Goal: Information Seeking & Learning: Learn about a topic

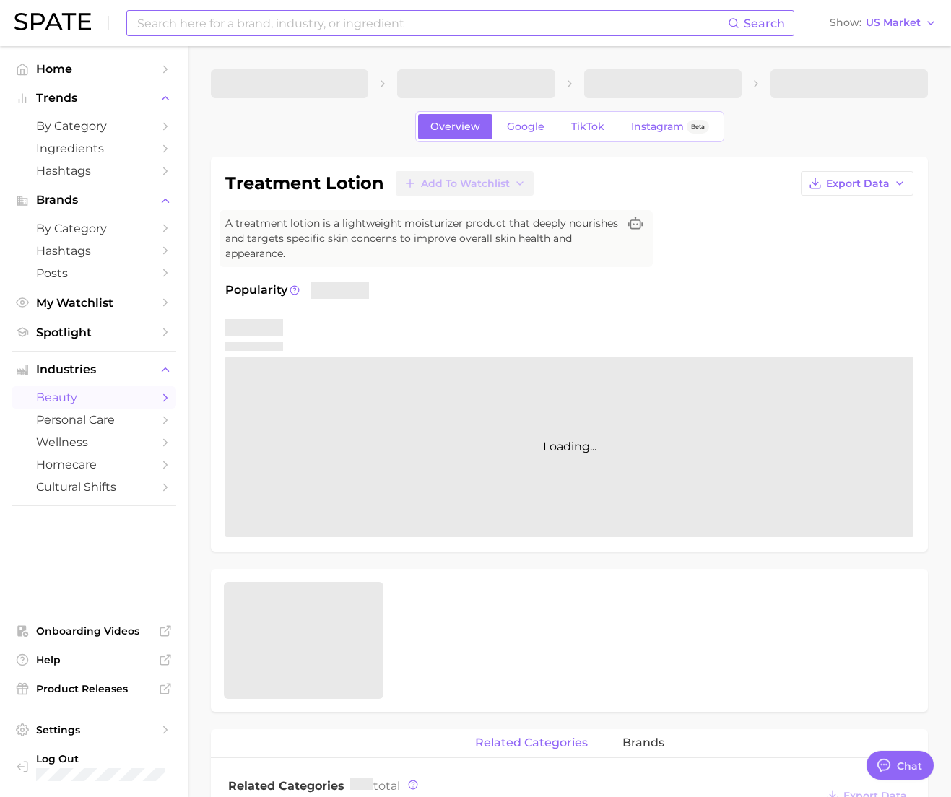
click at [219, 14] on input at bounding box center [432, 23] width 592 height 25
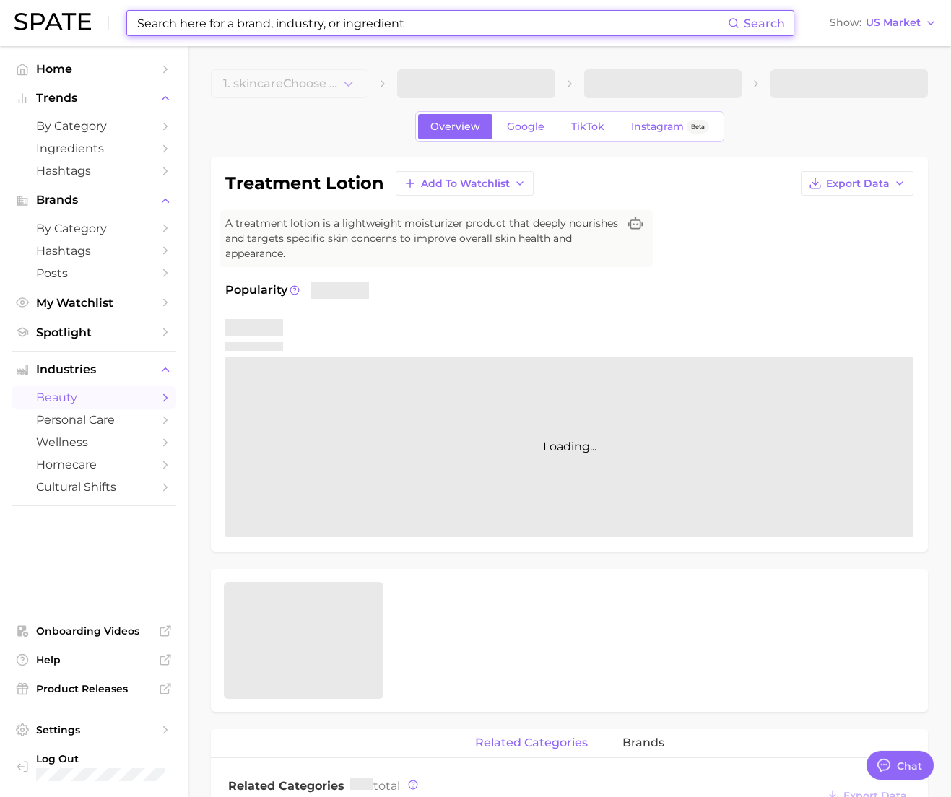
type textarea "x"
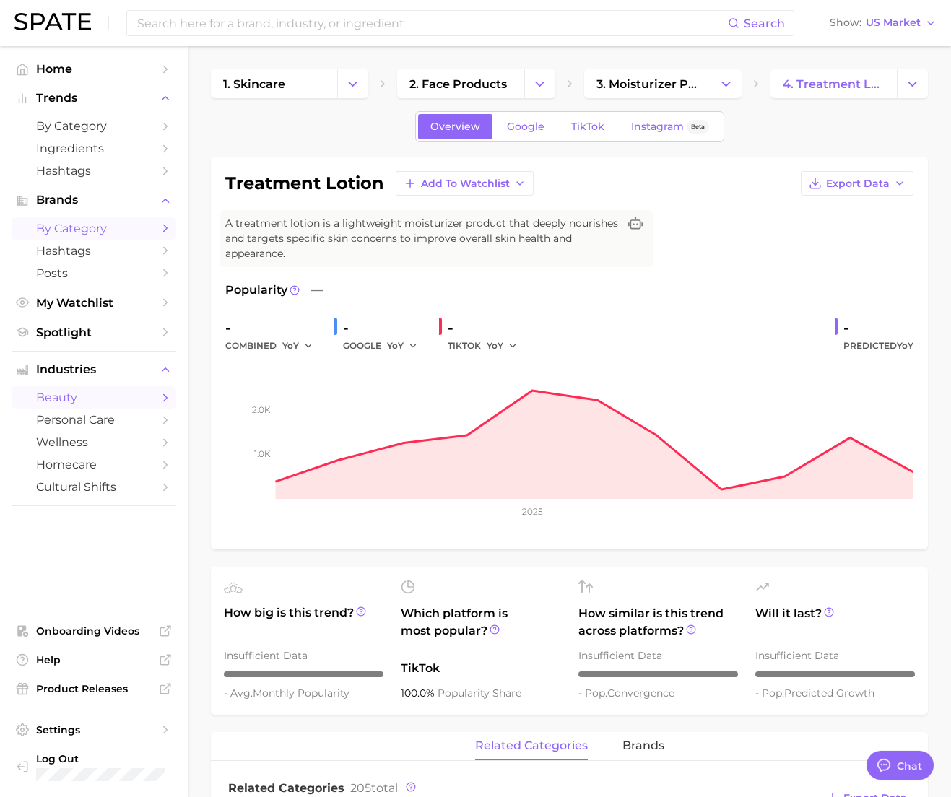
click at [64, 228] on span "by Category" at bounding box center [93, 229] width 115 height 14
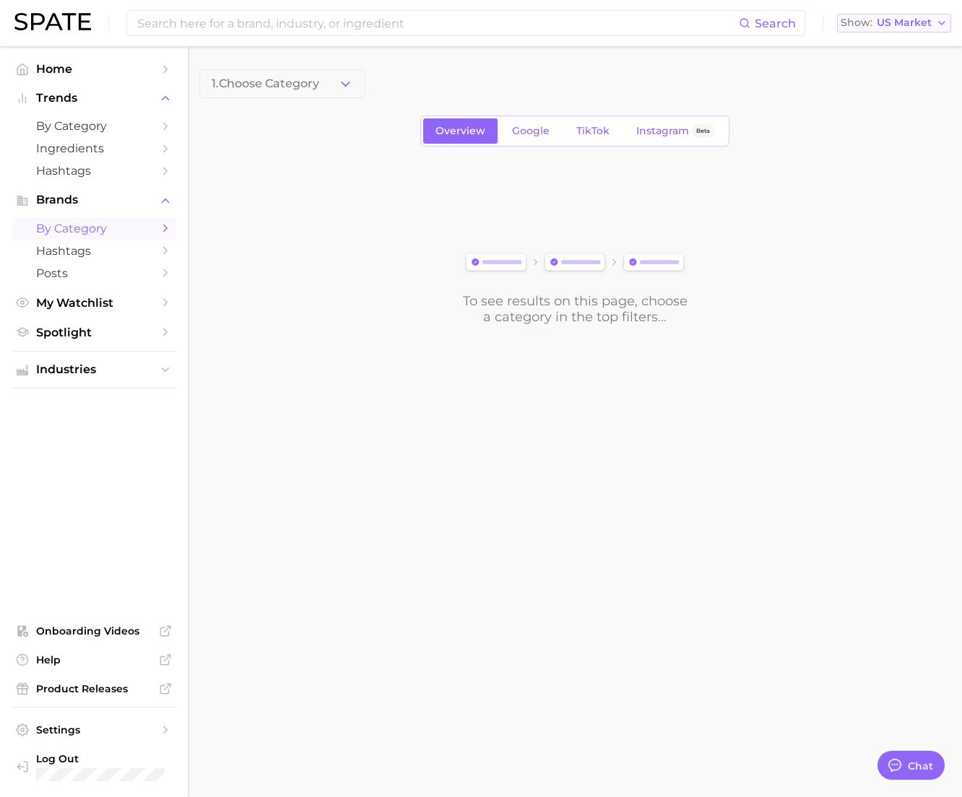
click at [925, 25] on span "US Market" at bounding box center [903, 23] width 55 height 8
click at [858, 180] on span "Global" at bounding box center [860, 176] width 33 height 12
click at [318, 87] on span "1. Choose Category" at bounding box center [266, 83] width 108 height 13
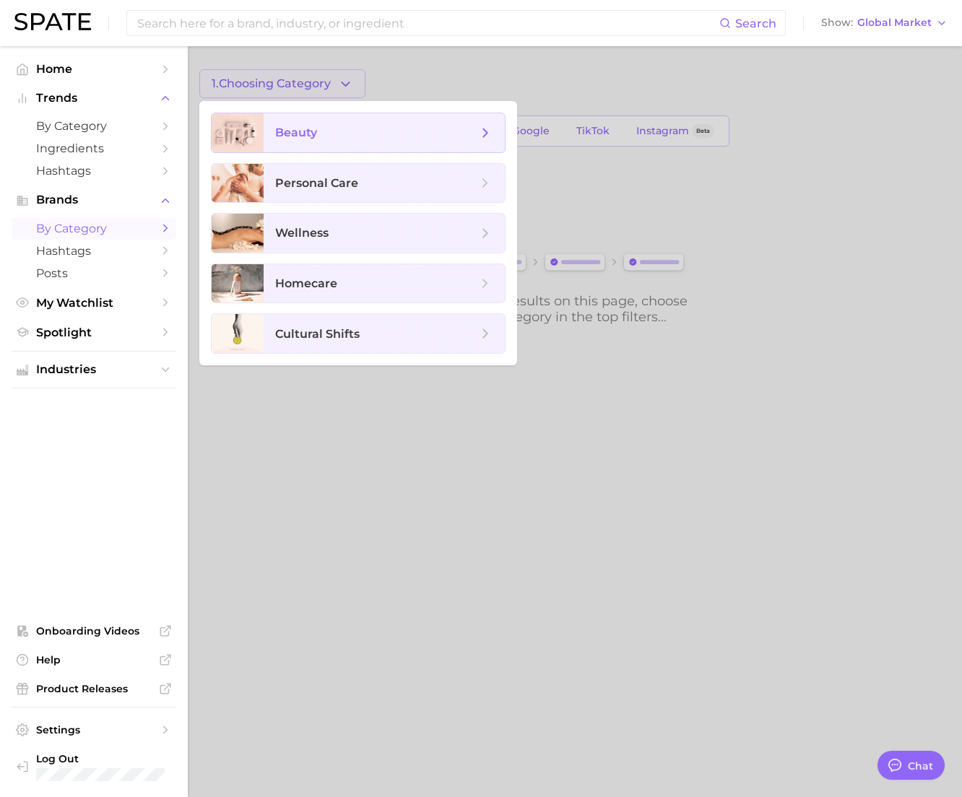
click at [313, 128] on span "beauty" at bounding box center [296, 133] width 42 height 14
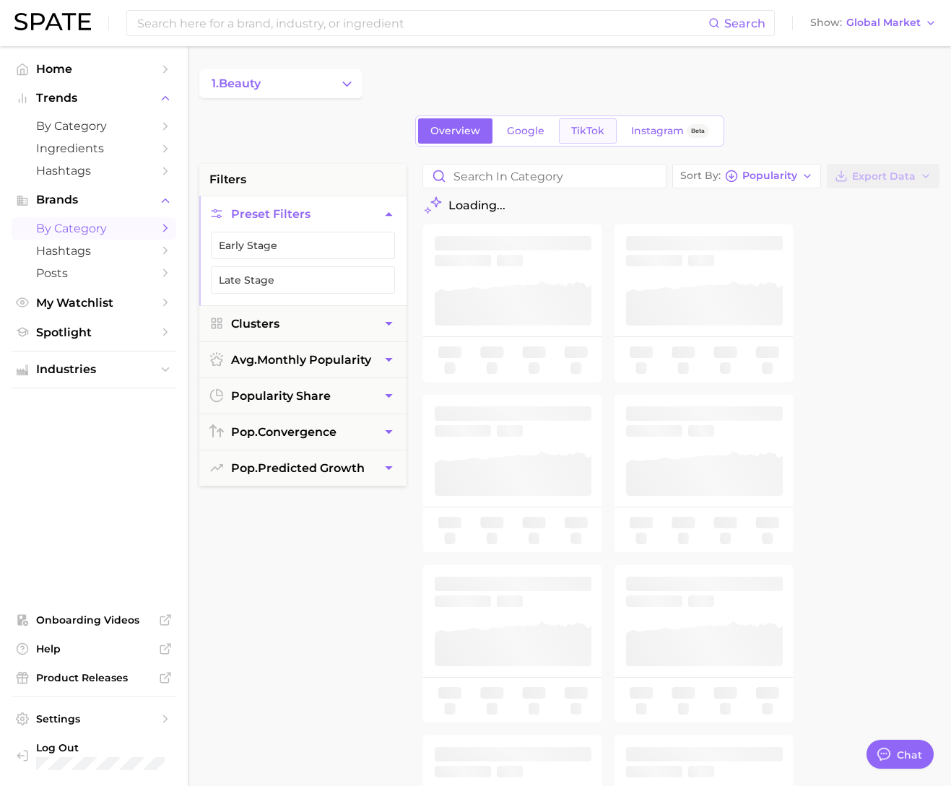
click at [569, 128] on link "TikTok" at bounding box center [588, 130] width 58 height 25
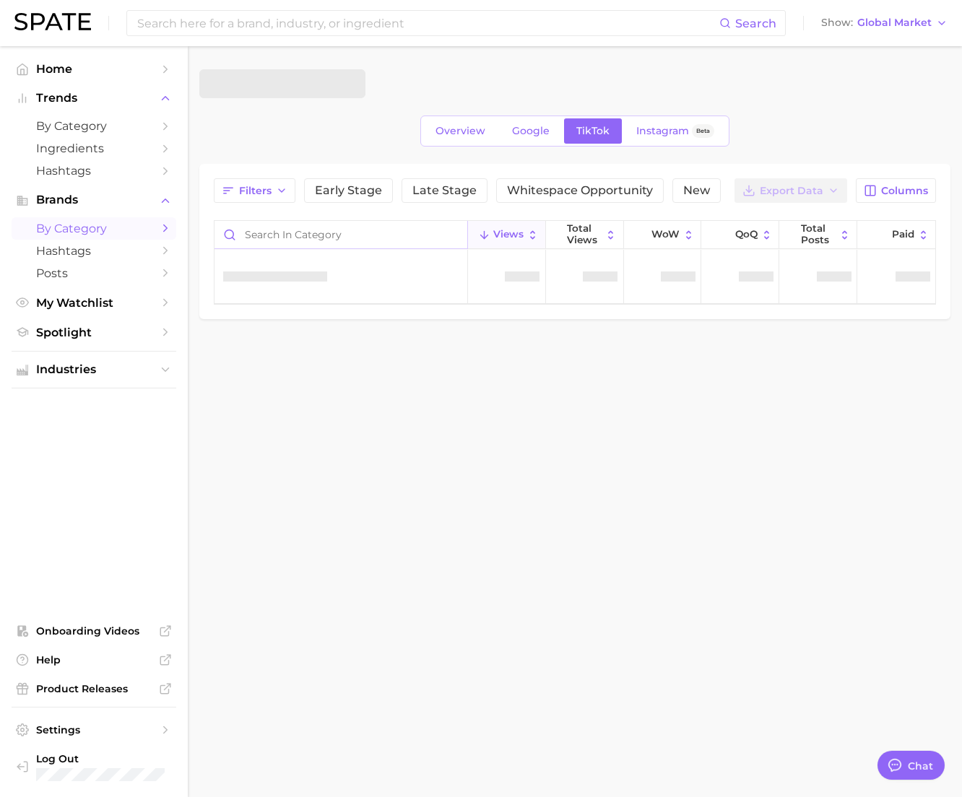
click at [377, 244] on input "Search in category" at bounding box center [340, 234] width 253 height 27
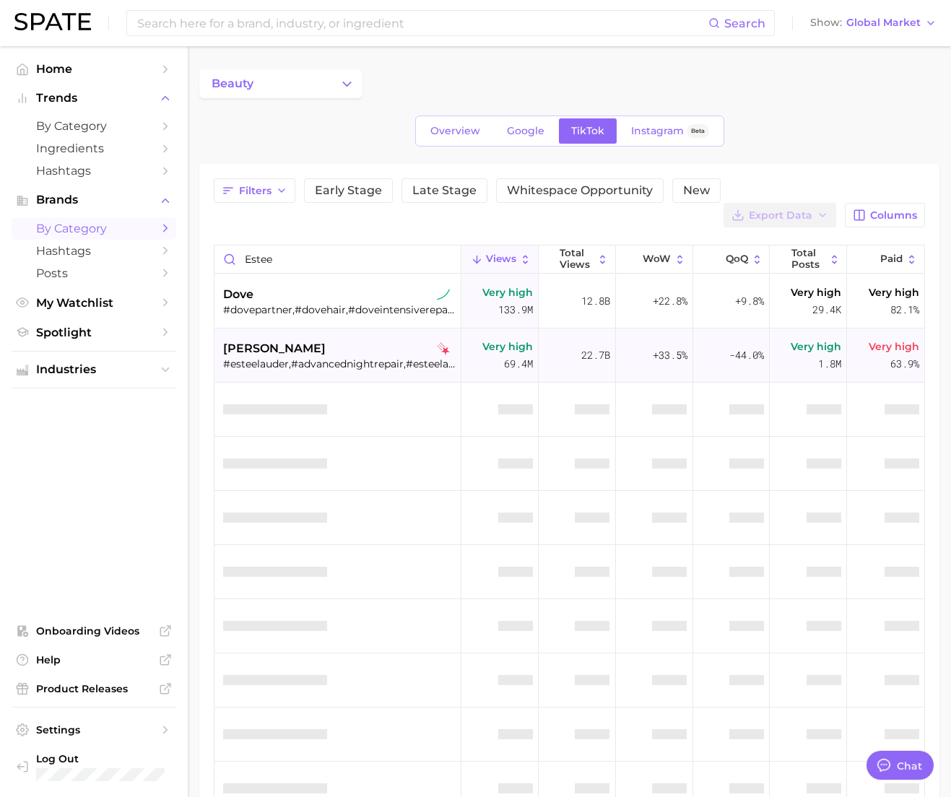
click at [344, 357] on div "#esteelauder,#advancednightrepair,#esteelaudermantra,#esteelauderpartner,#doubl…" at bounding box center [339, 363] width 232 height 13
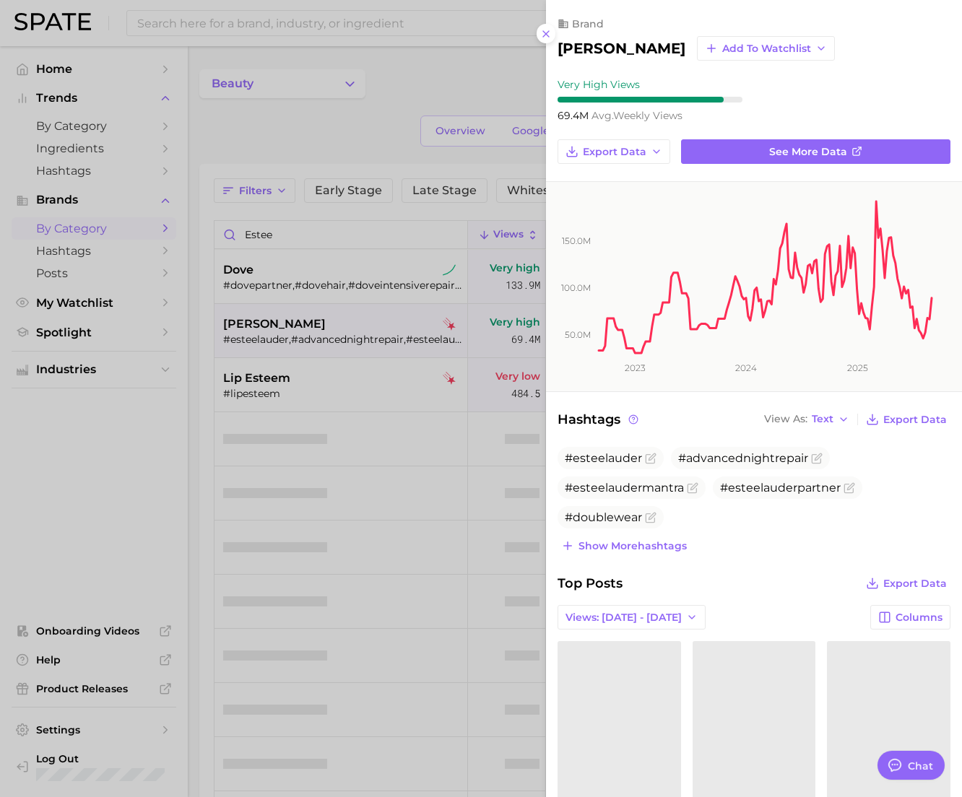
click at [344, 291] on div at bounding box center [481, 398] width 962 height 797
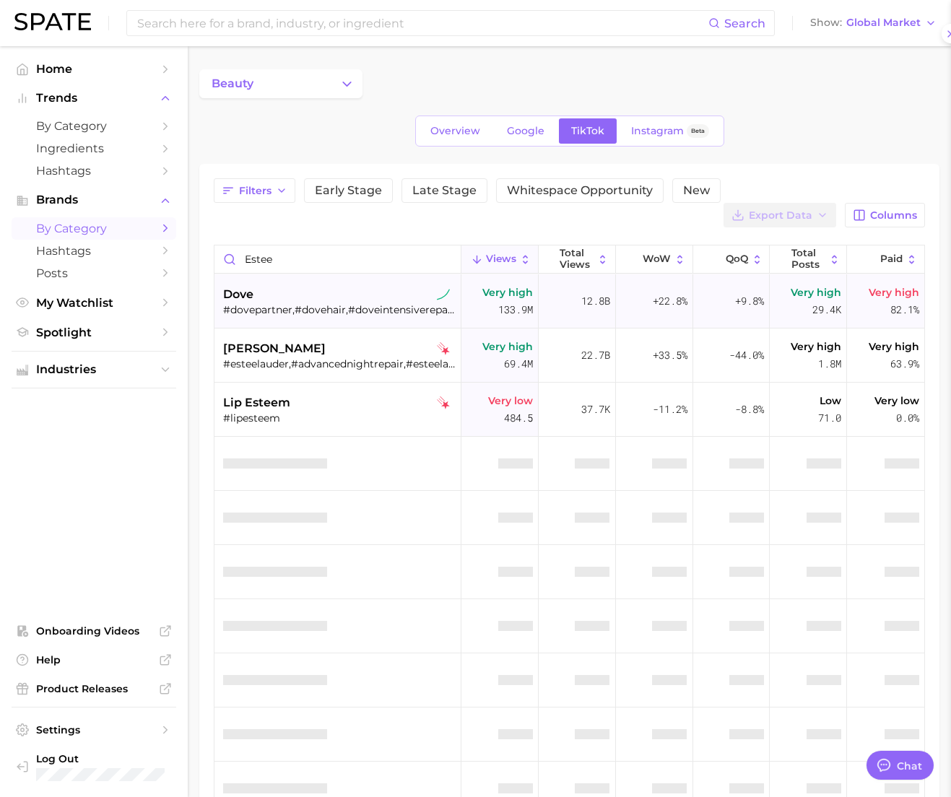
click at [344, 286] on div "dove" at bounding box center [339, 294] width 232 height 17
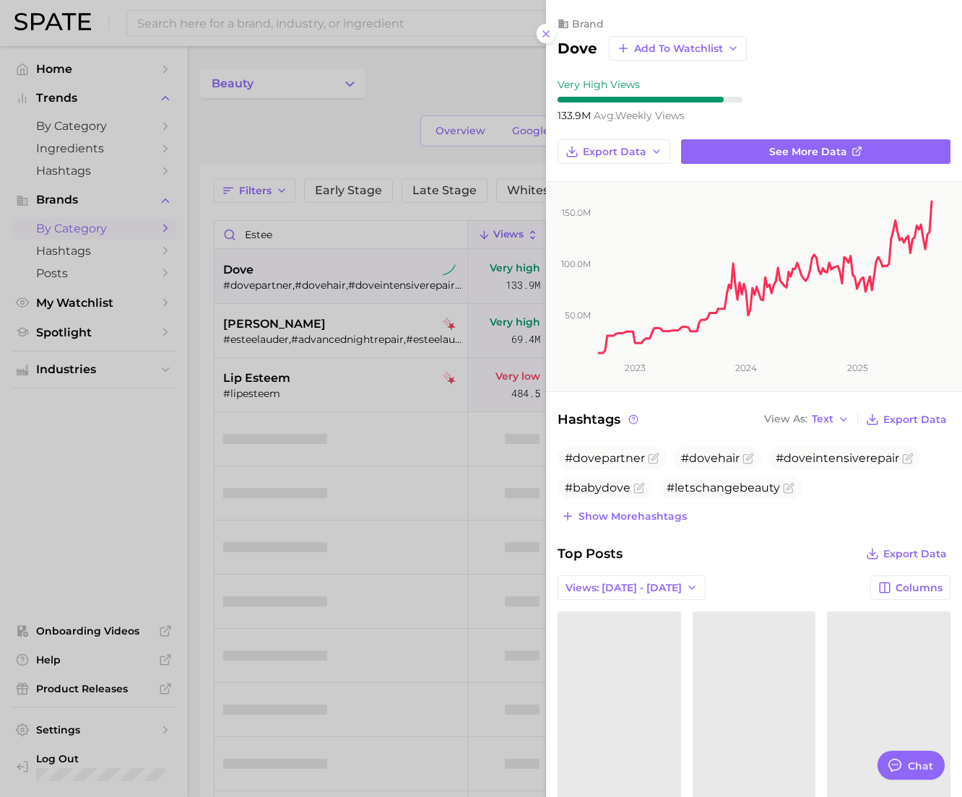
click at [328, 329] on div at bounding box center [481, 398] width 962 height 797
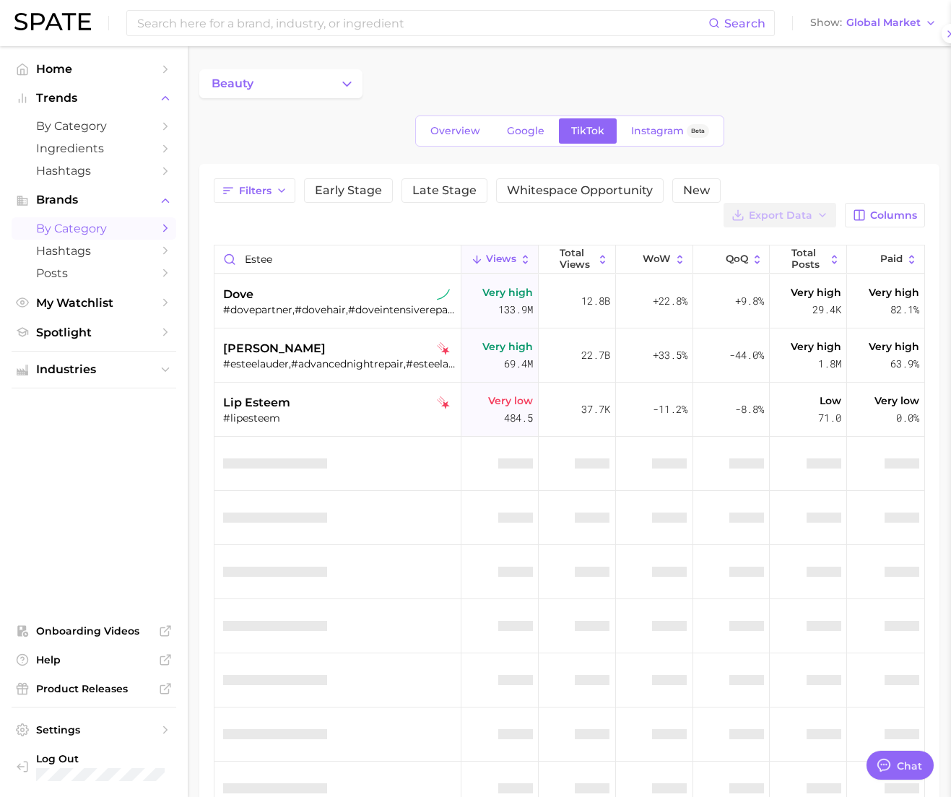
click at [323, 330] on div at bounding box center [475, 398] width 951 height 797
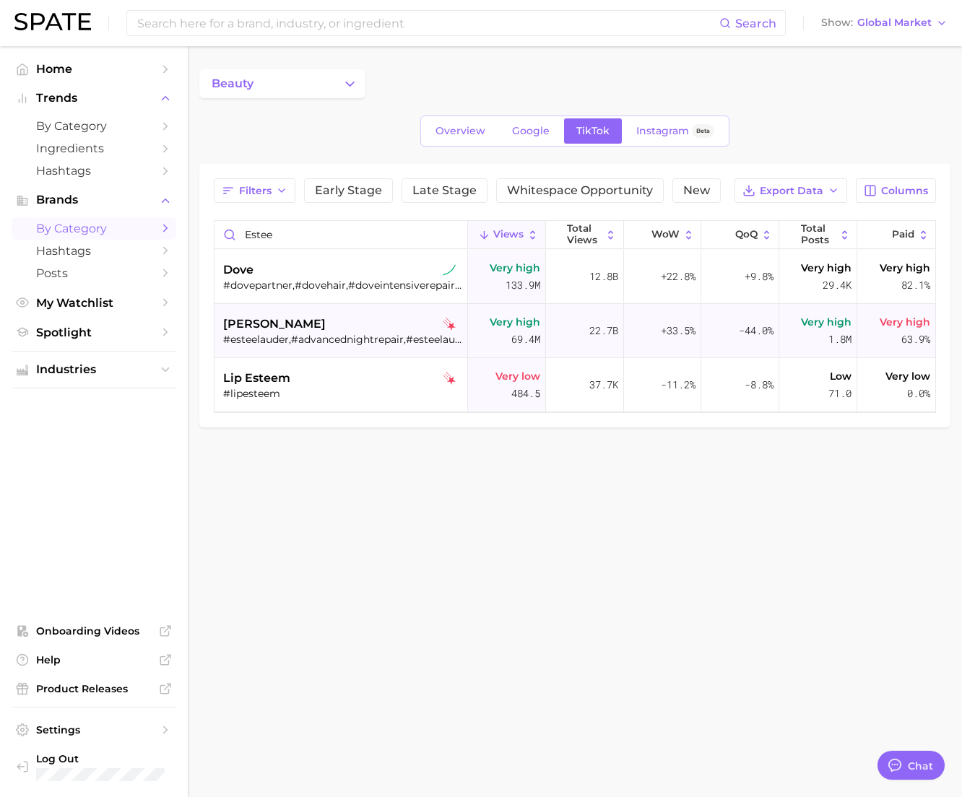
click at [285, 331] on span "[PERSON_NAME]" at bounding box center [274, 323] width 103 height 17
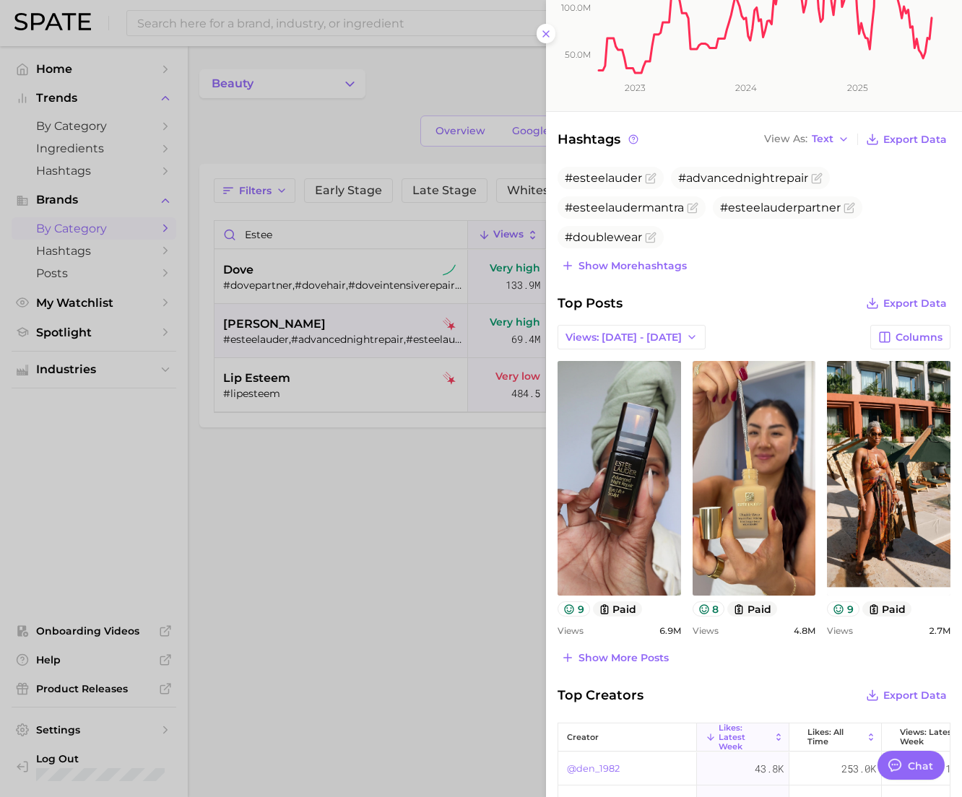
scroll to position [289, 0]
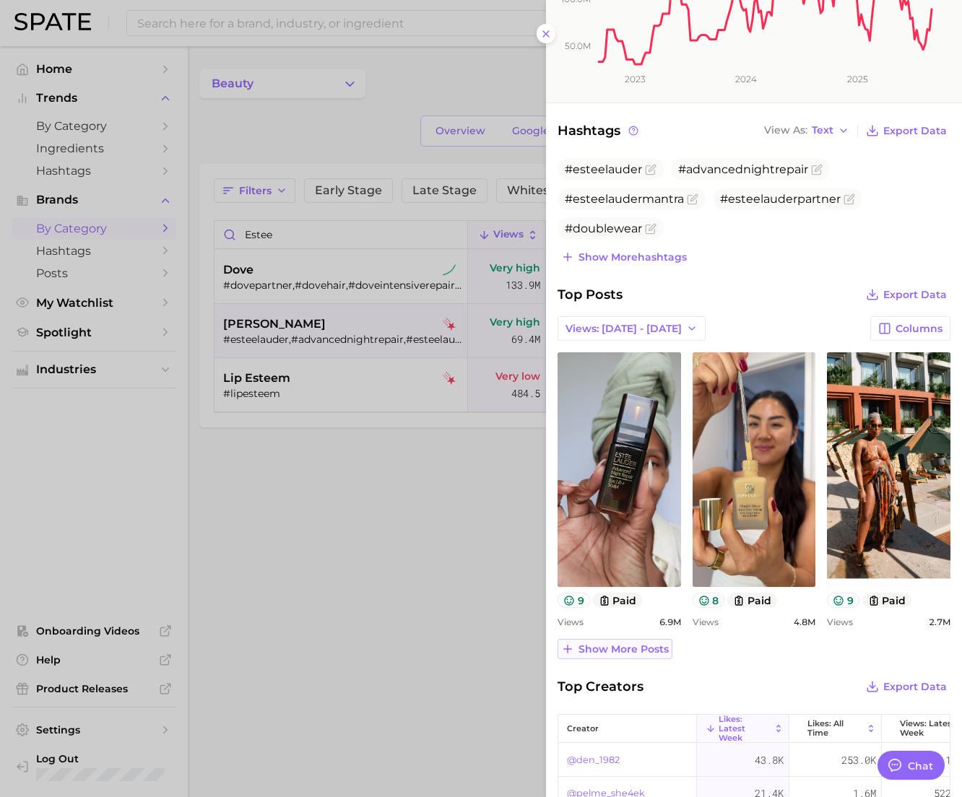
click at [600, 646] on span "Show more posts" at bounding box center [623, 649] width 90 height 12
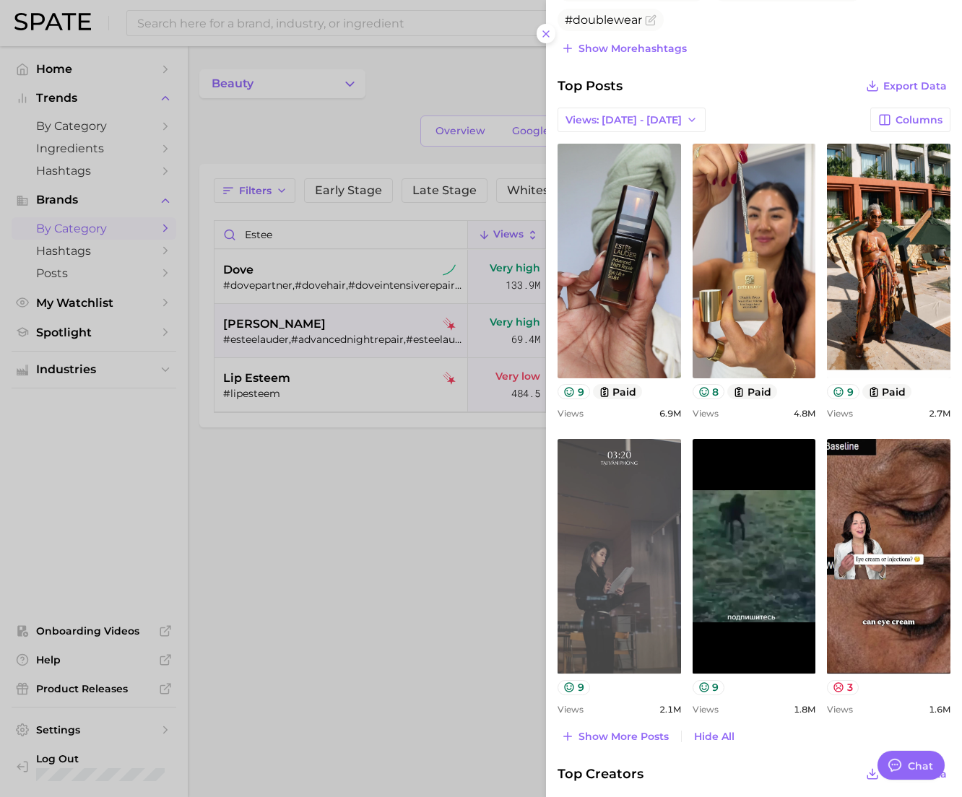
scroll to position [505, 0]
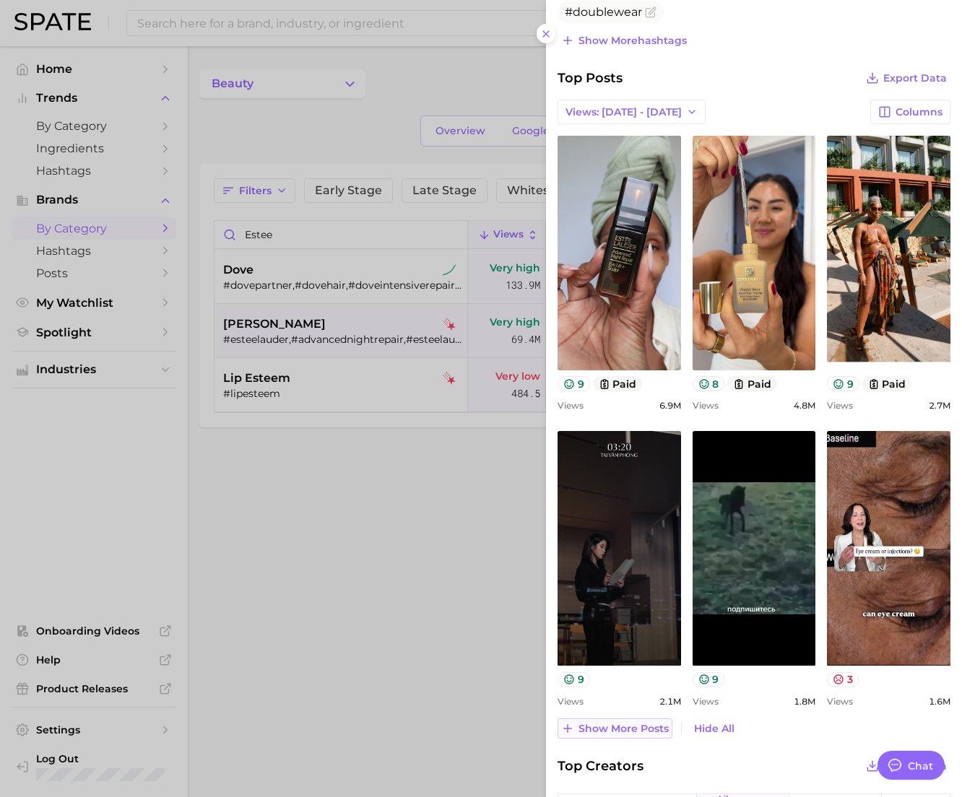
click at [621, 730] on span "Show more posts" at bounding box center [623, 729] width 90 height 12
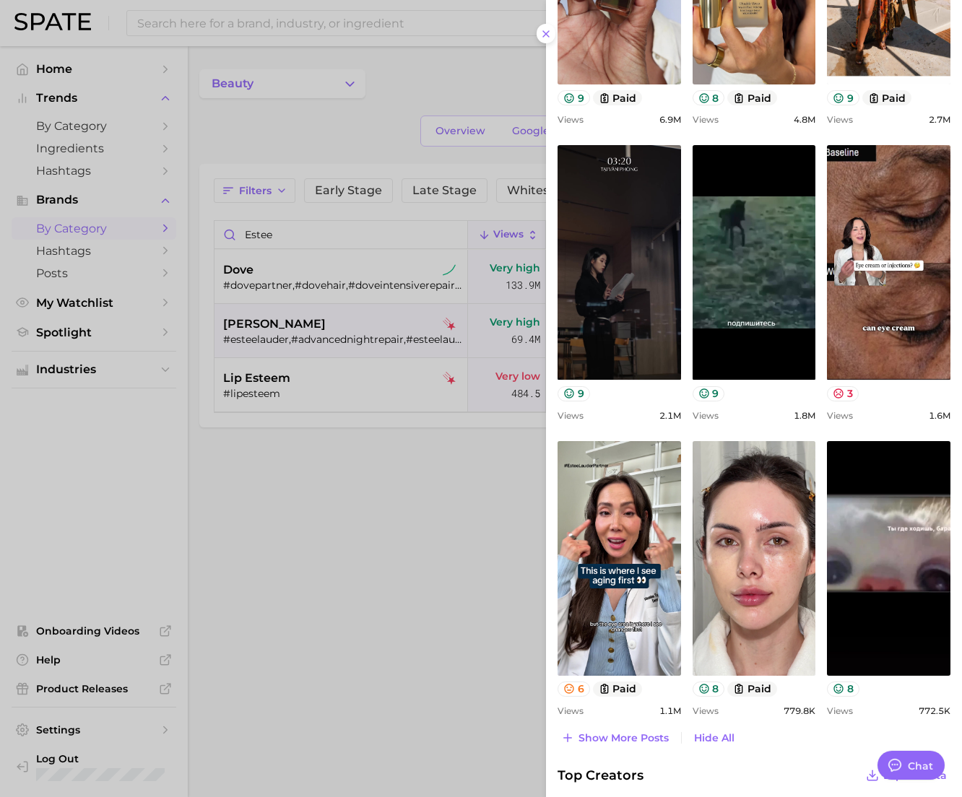
scroll to position [794, 0]
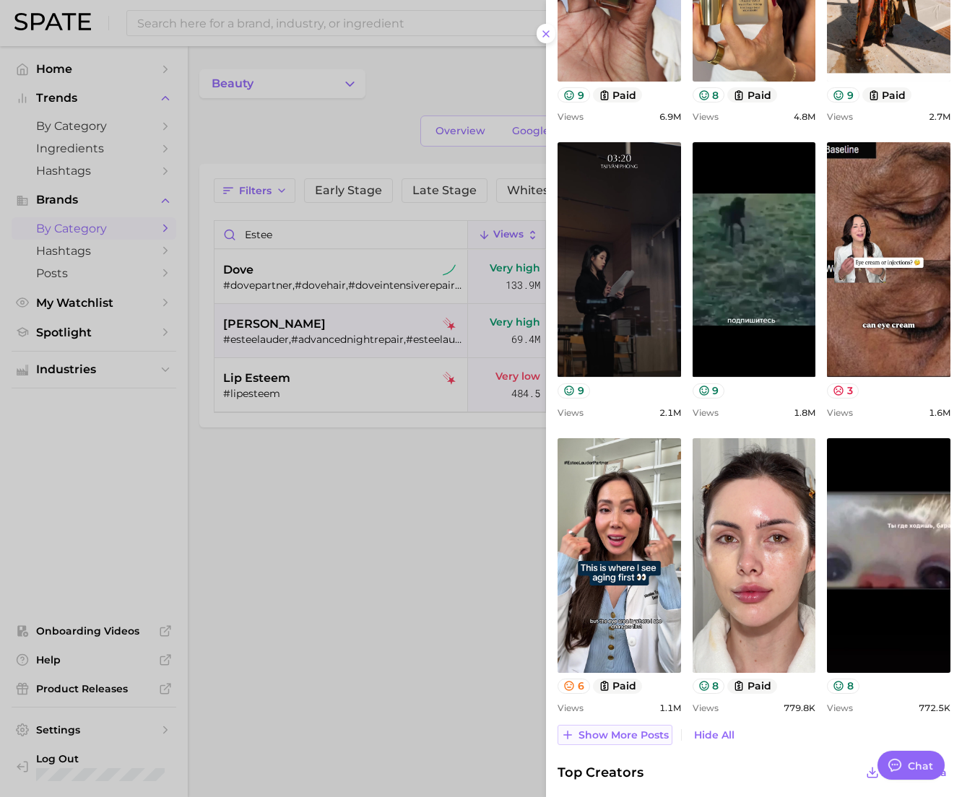
click at [604, 737] on span "Show more posts" at bounding box center [623, 735] width 90 height 12
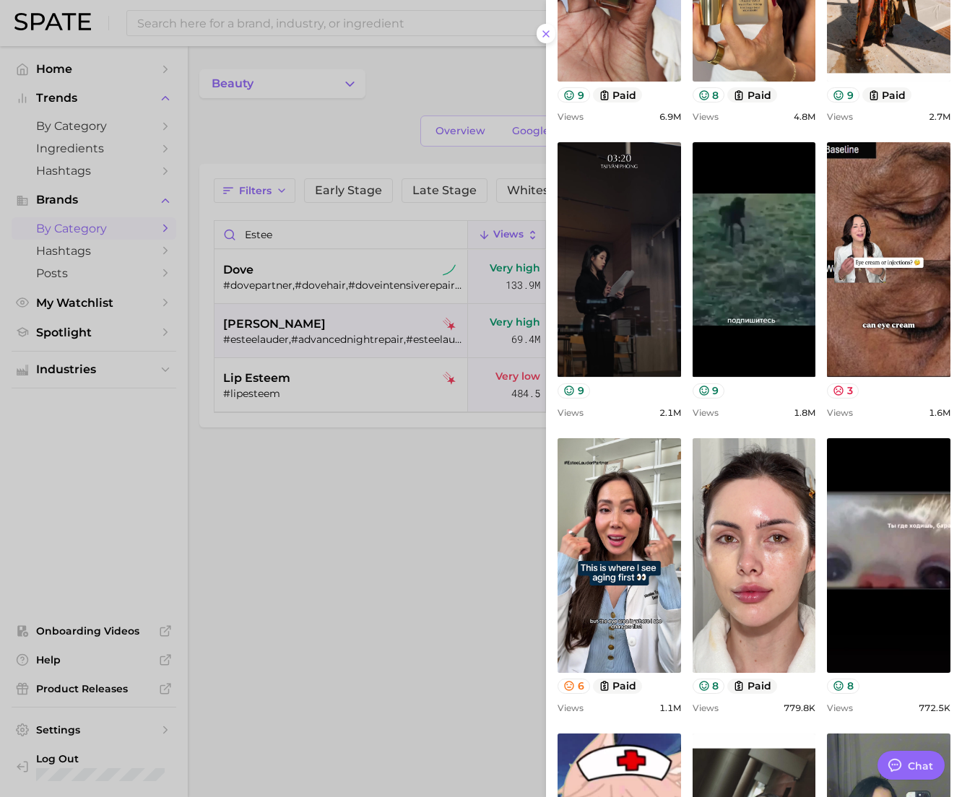
scroll to position [1155, 0]
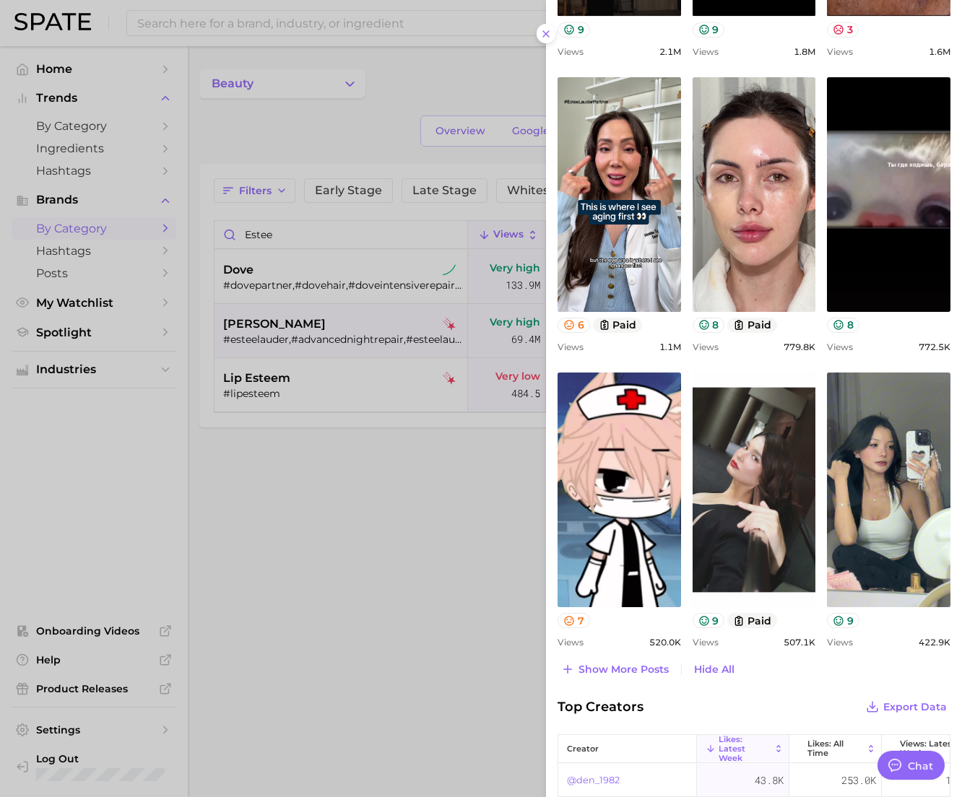
drag, startPoint x: 278, startPoint y: 513, endPoint x: 274, endPoint y: 336, distance: 176.2
click at [277, 507] on div at bounding box center [481, 398] width 962 height 797
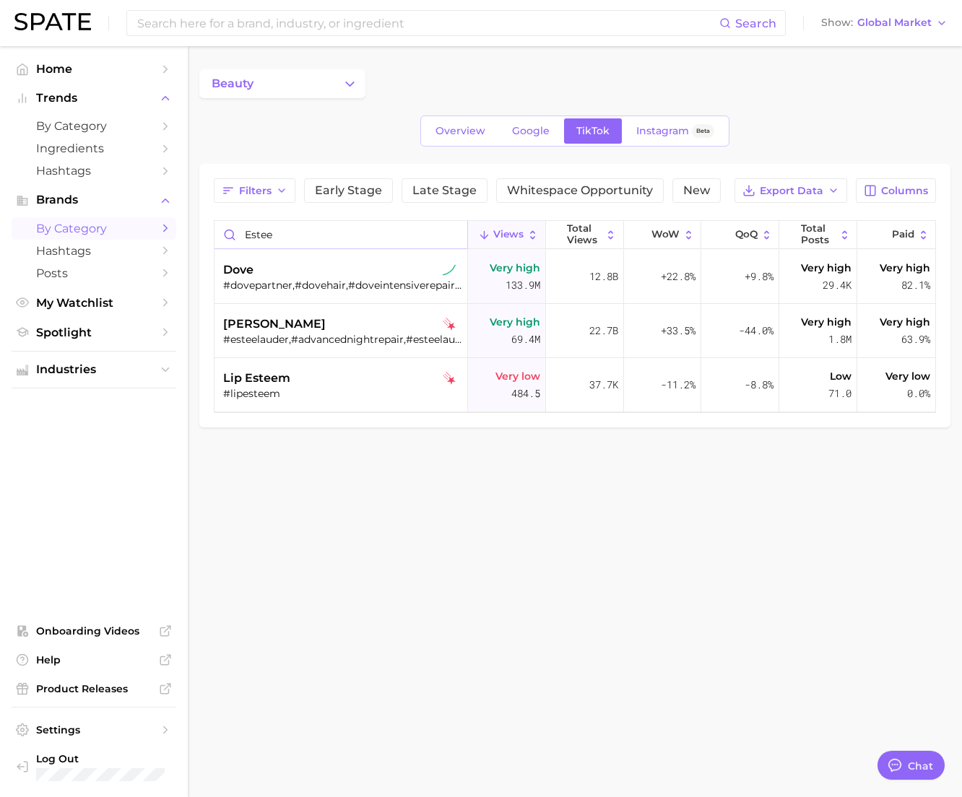
click at [280, 230] on input "estee" at bounding box center [340, 234] width 253 height 27
drag, startPoint x: 277, startPoint y: 234, endPoint x: 212, endPoint y: 207, distance: 70.2
click at [211, 221] on div "Filters Early Stage Late Stage Whitespace Opportunity New Export Data Columns e…" at bounding box center [574, 295] width 751 height 263
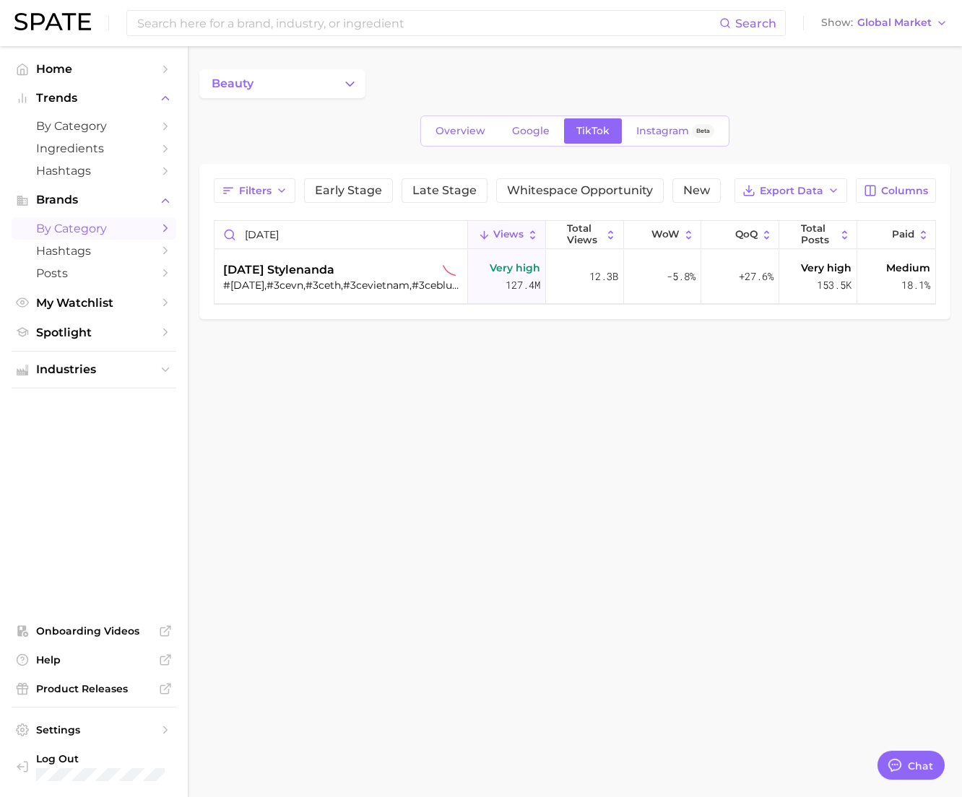
click at [419, 406] on body "Search Show Global Market Home Trends by Category Ingredients Hashtags Brands b…" at bounding box center [481, 398] width 962 height 797
click at [904, 201] on button "Columns" at bounding box center [895, 190] width 80 height 25
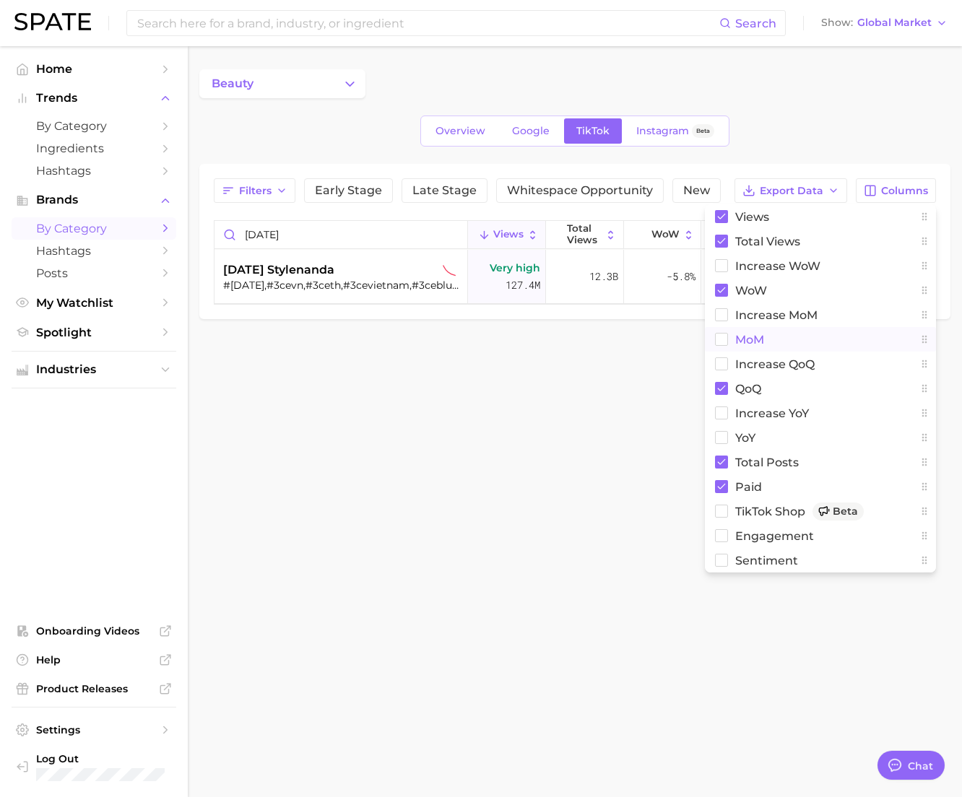
click at [824, 339] on button "MoM" at bounding box center [820, 339] width 231 height 25
click at [584, 567] on body "Search Show Global Market Home Trends by Category Ingredients Hashtags Brands b…" at bounding box center [481, 398] width 962 height 797
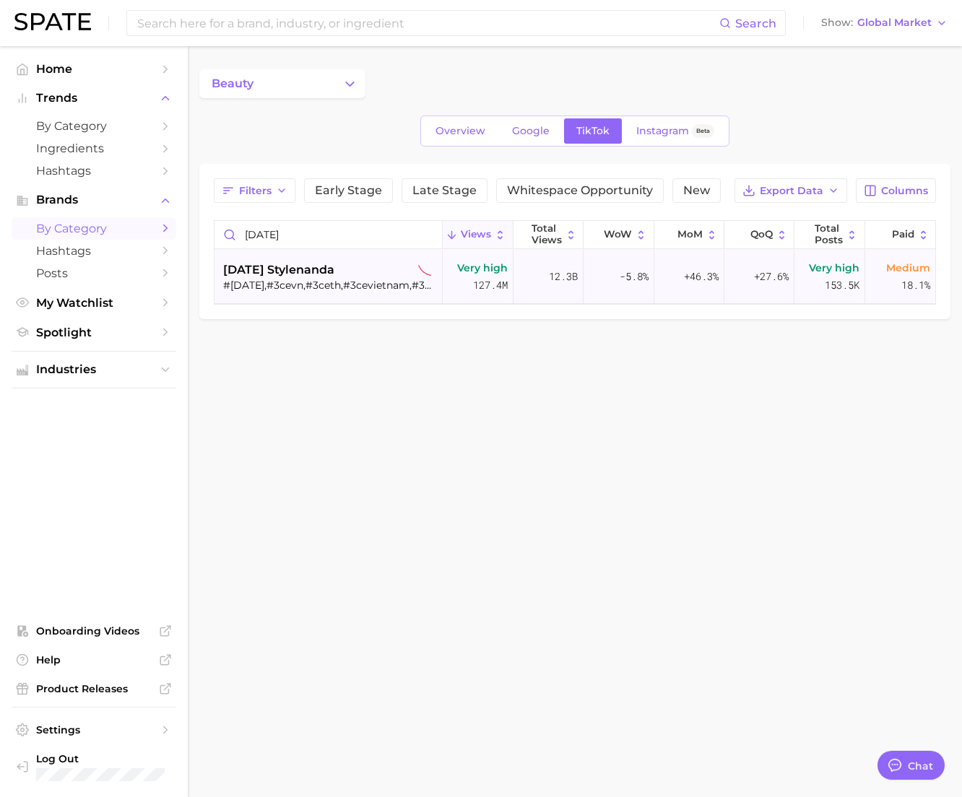
click at [694, 282] on span "+46.3%" at bounding box center [701, 276] width 35 height 17
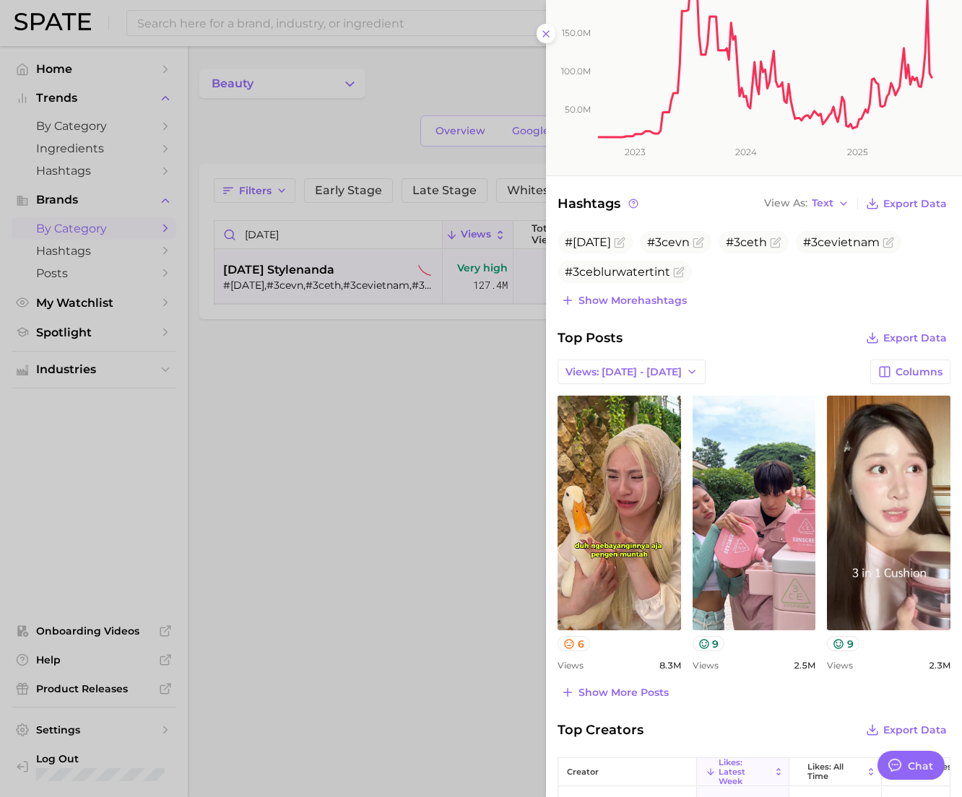
scroll to position [217, 0]
click at [336, 546] on div at bounding box center [481, 398] width 962 height 797
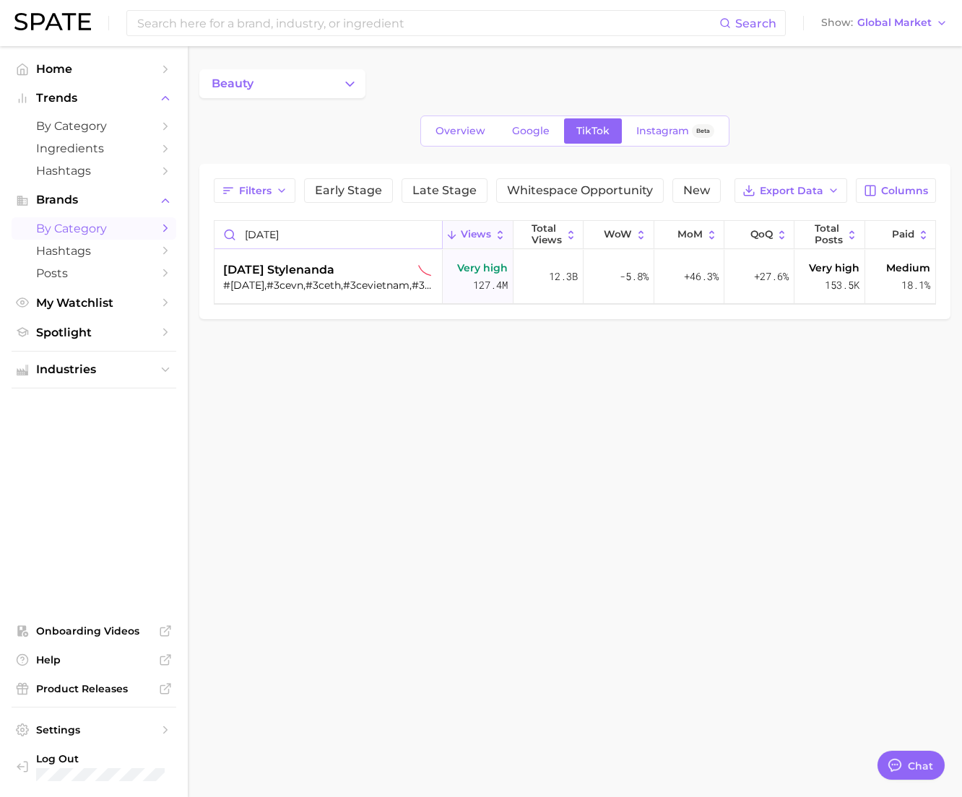
drag, startPoint x: 362, startPoint y: 229, endPoint x: 184, endPoint y: 191, distance: 181.7
click at [170, 234] on div "Search Show Global Market Home Trends by Category Ingredients Hashtags Brands b…" at bounding box center [481, 218] width 962 height 345
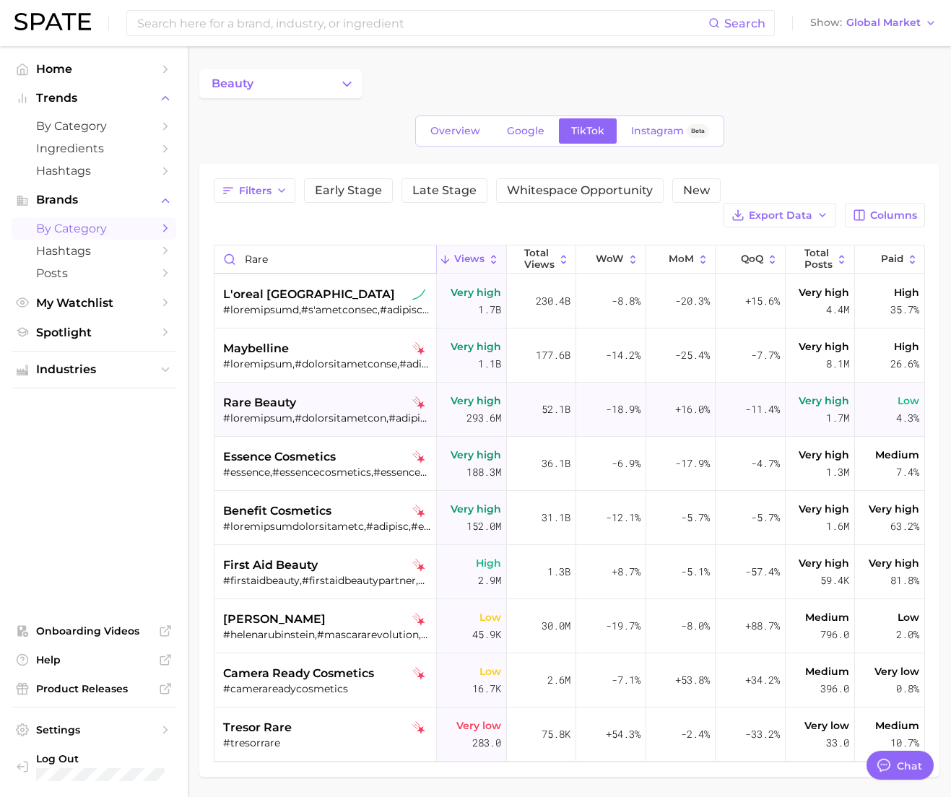
type input "rare"
click at [352, 411] on div at bounding box center [327, 417] width 208 height 13
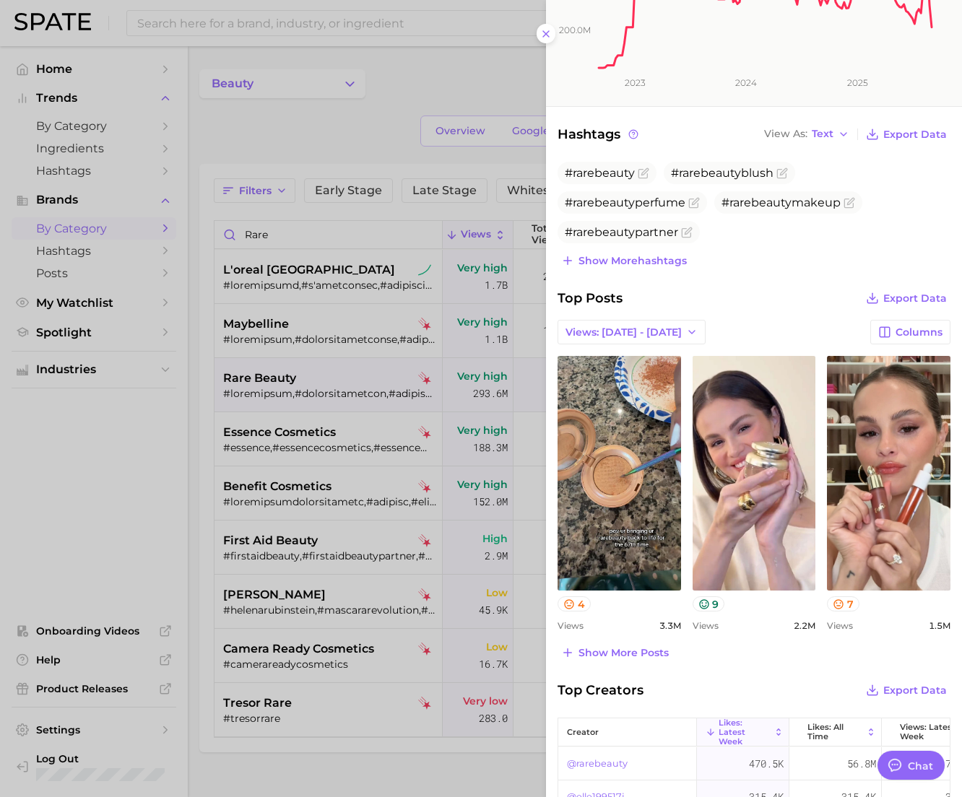
scroll to position [289, 0]
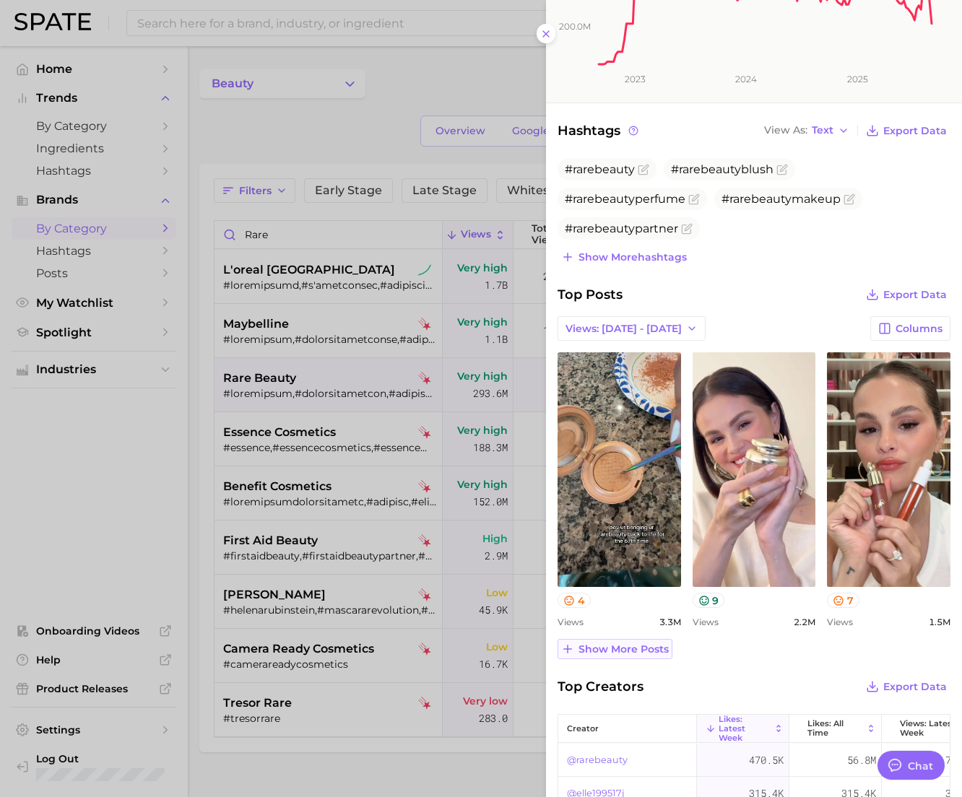
click at [598, 659] on button "Show more posts" at bounding box center [614, 649] width 115 height 20
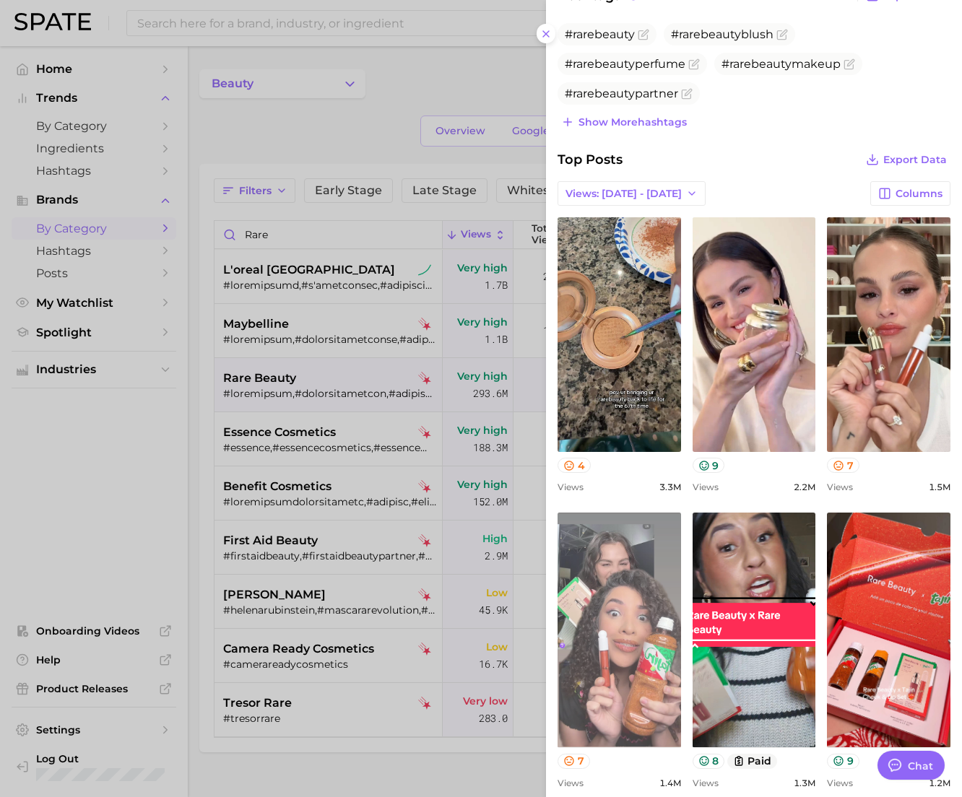
scroll to position [433, 0]
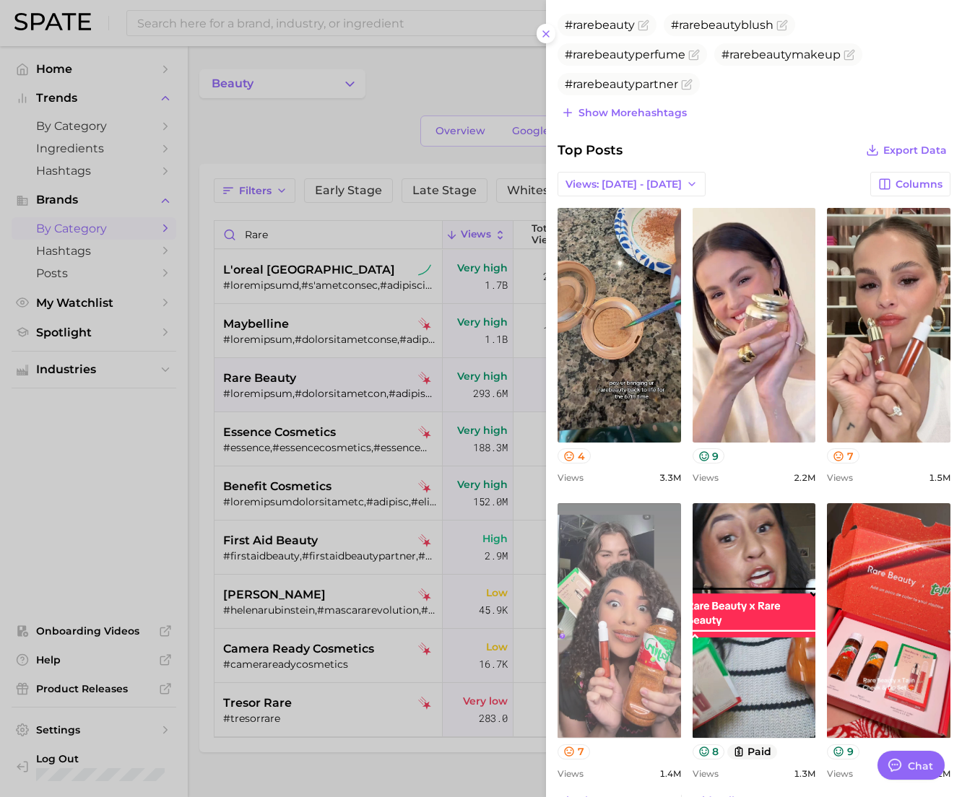
click at [604, 666] on link "view post on TikTok" at bounding box center [618, 620] width 123 height 235
